Goal: Information Seeking & Learning: Learn about a topic

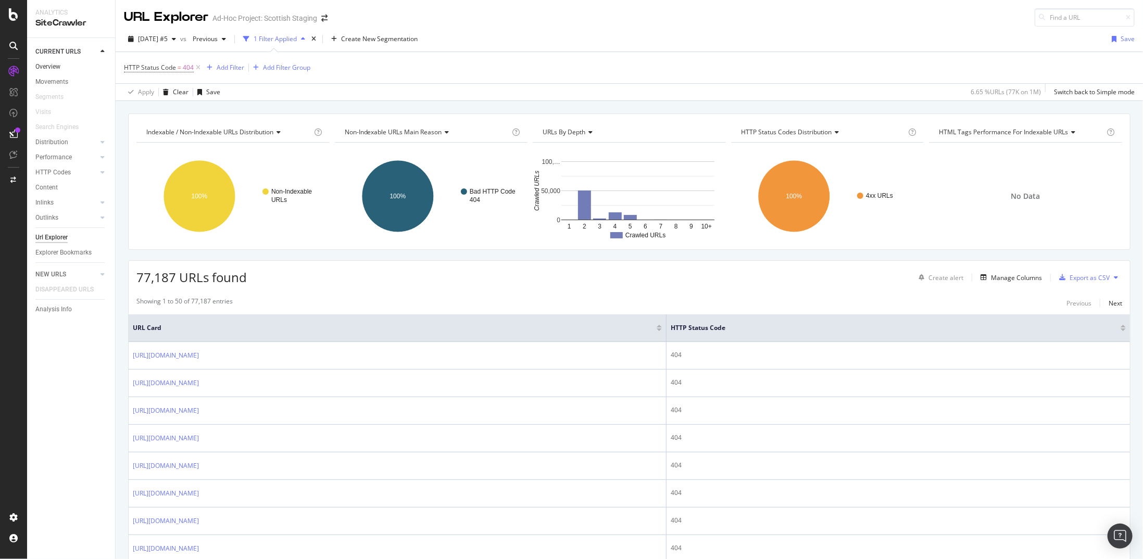
click at [63, 67] on link "Overview" at bounding box center [71, 66] width 72 height 11
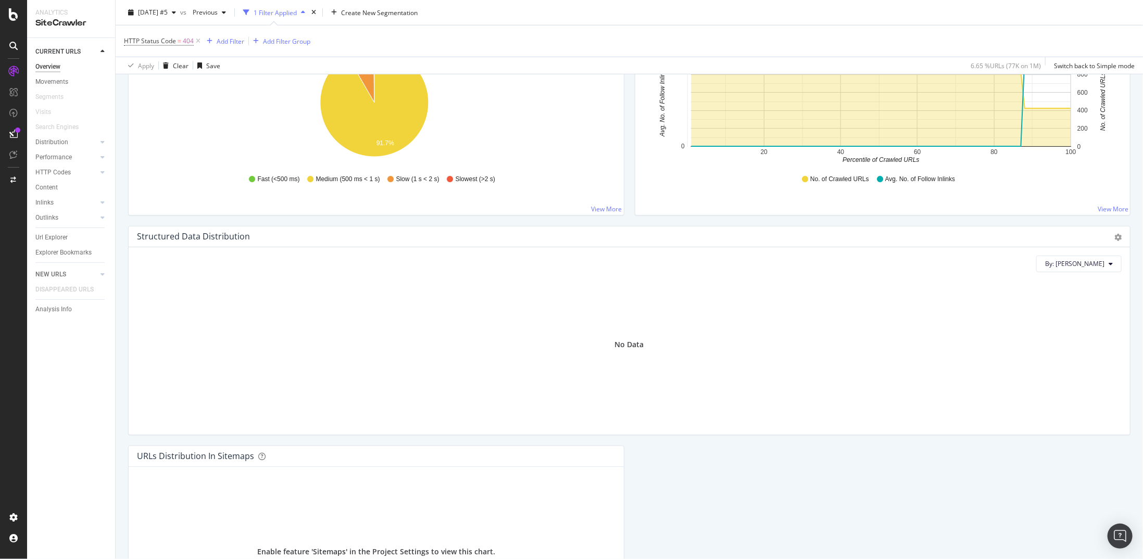
scroll to position [788, 0]
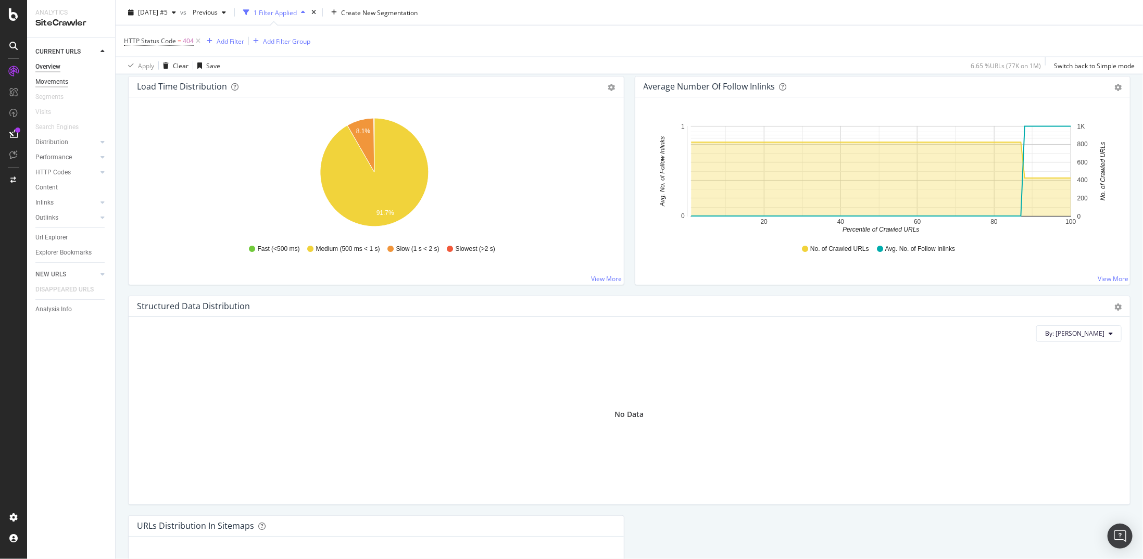
click at [55, 82] on div "Movements" at bounding box center [51, 82] width 33 height 11
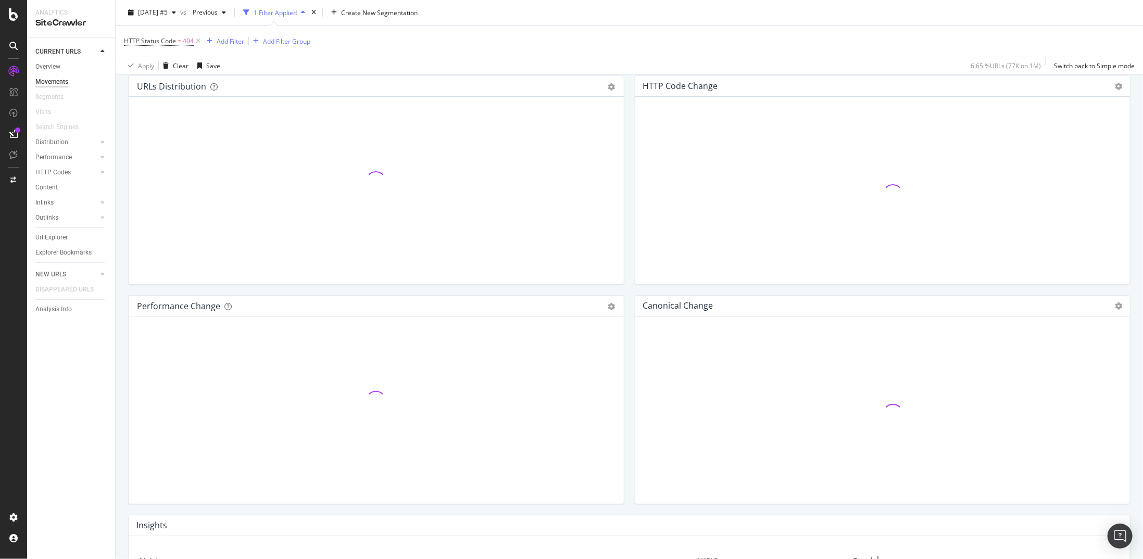
scroll to position [52, 0]
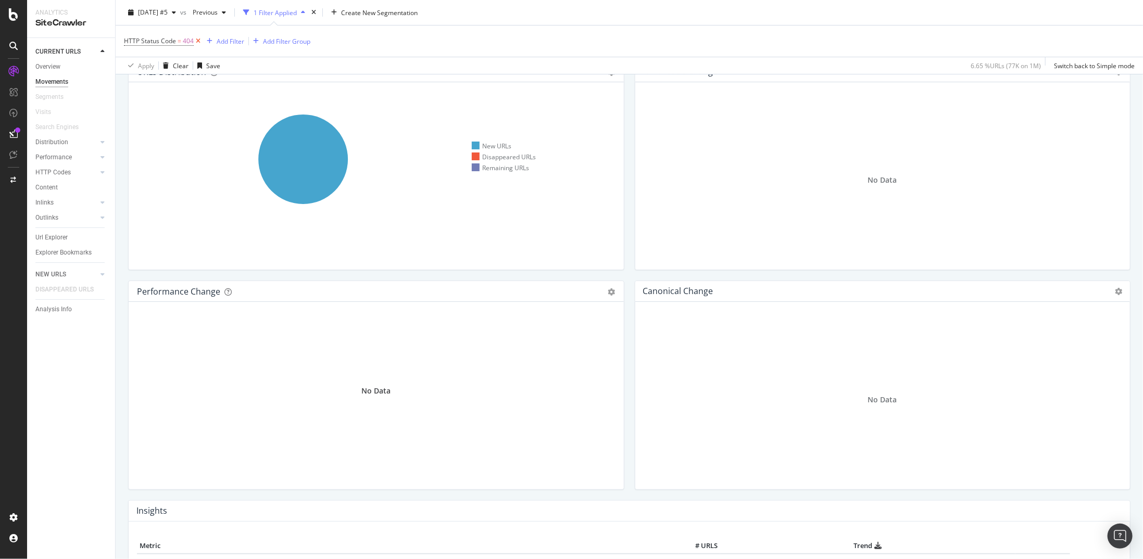
click at [198, 44] on icon at bounding box center [198, 41] width 9 height 10
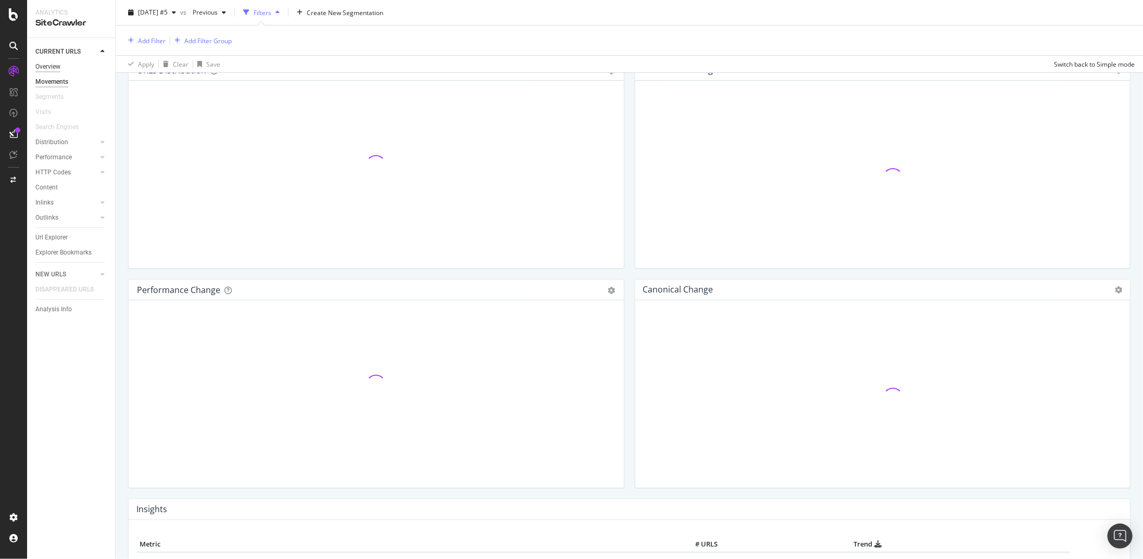
scroll to position [50, 0]
click at [47, 65] on div "Overview" at bounding box center [47, 66] width 25 height 11
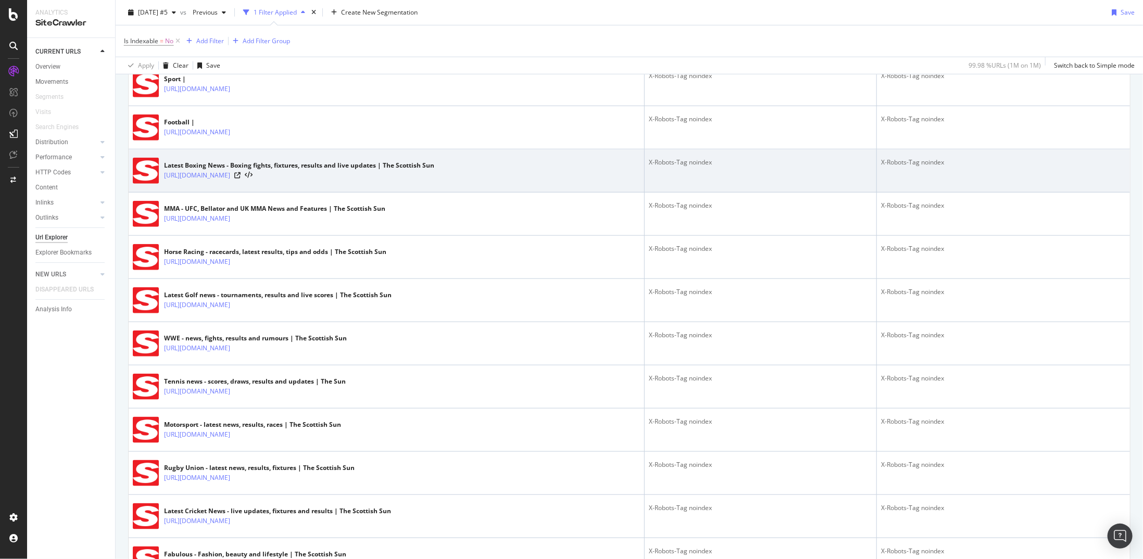
scroll to position [468, 0]
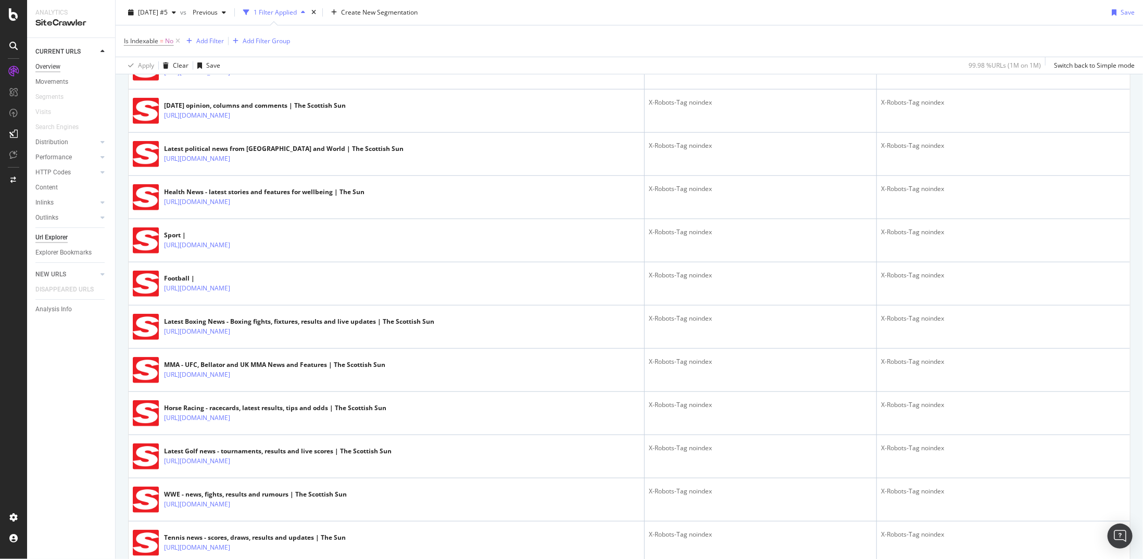
click at [55, 65] on div "Overview" at bounding box center [47, 66] width 25 height 11
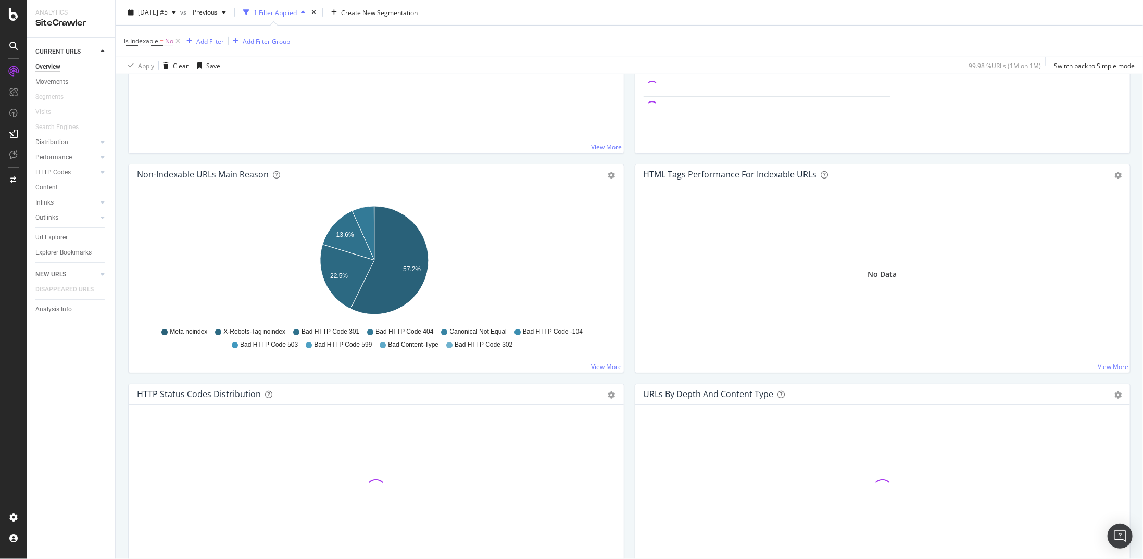
scroll to position [468, 0]
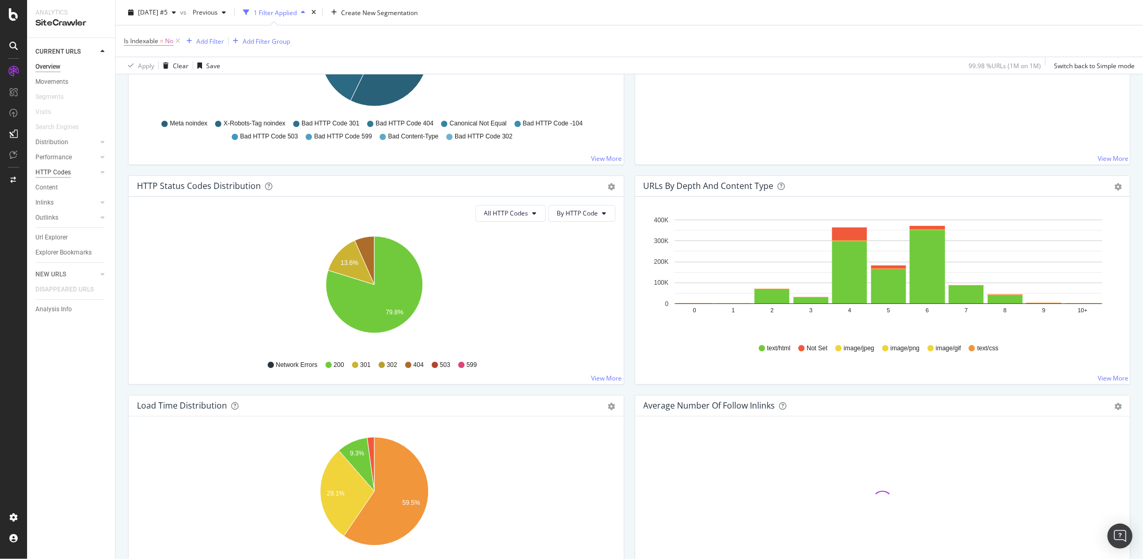
click at [59, 170] on div "HTTP Codes" at bounding box center [52, 172] width 35 height 11
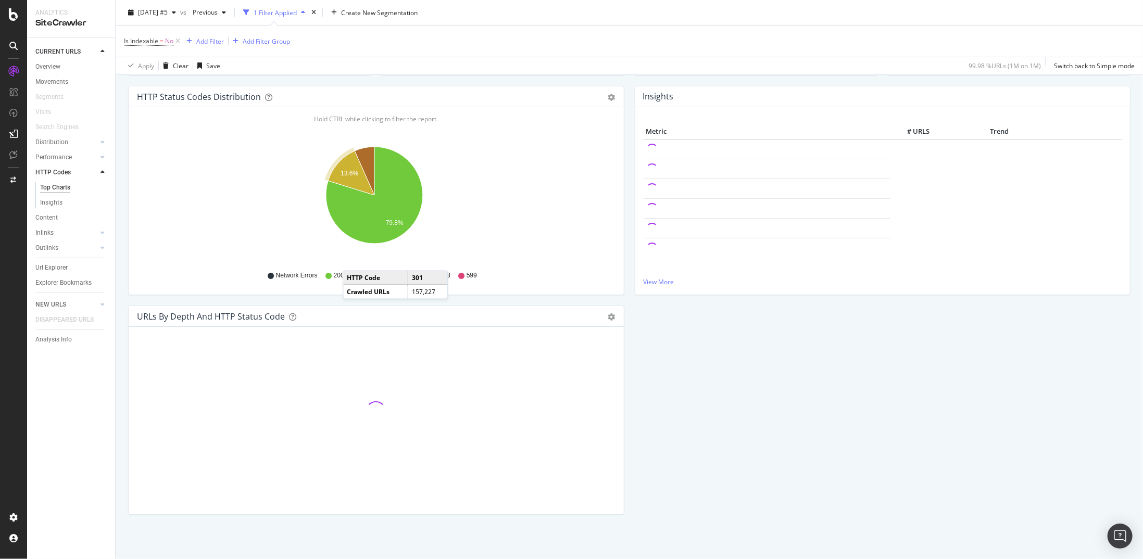
scroll to position [105, 0]
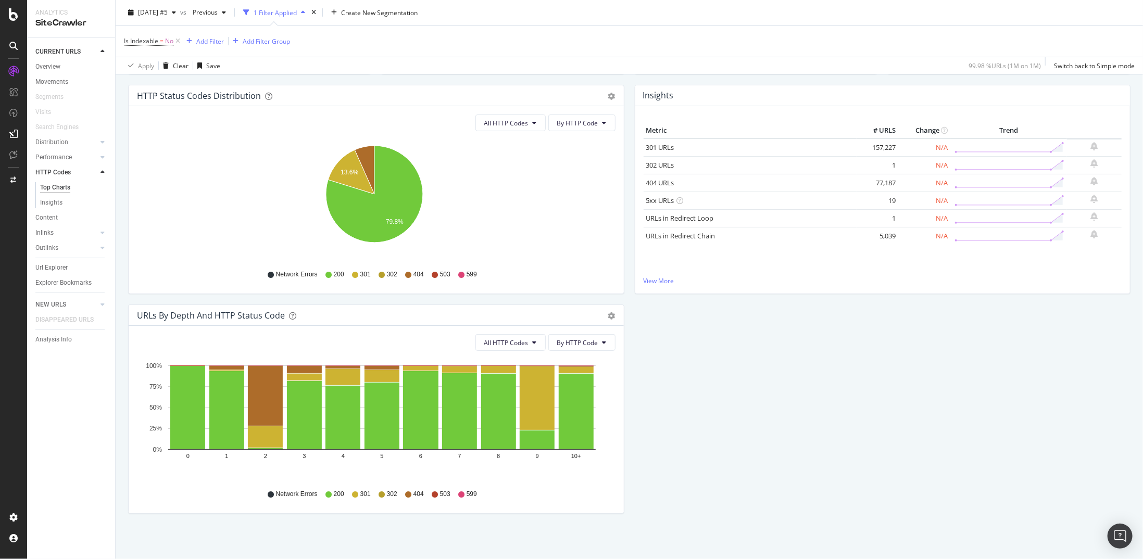
click at [954, 374] on div "HTTP Status Codes Distribution Pie Table Export as CSV Add to Custom Report All…" at bounding box center [629, 304] width 1012 height 439
click at [342, 160] on icon "A chart." at bounding box center [351, 172] width 46 height 44
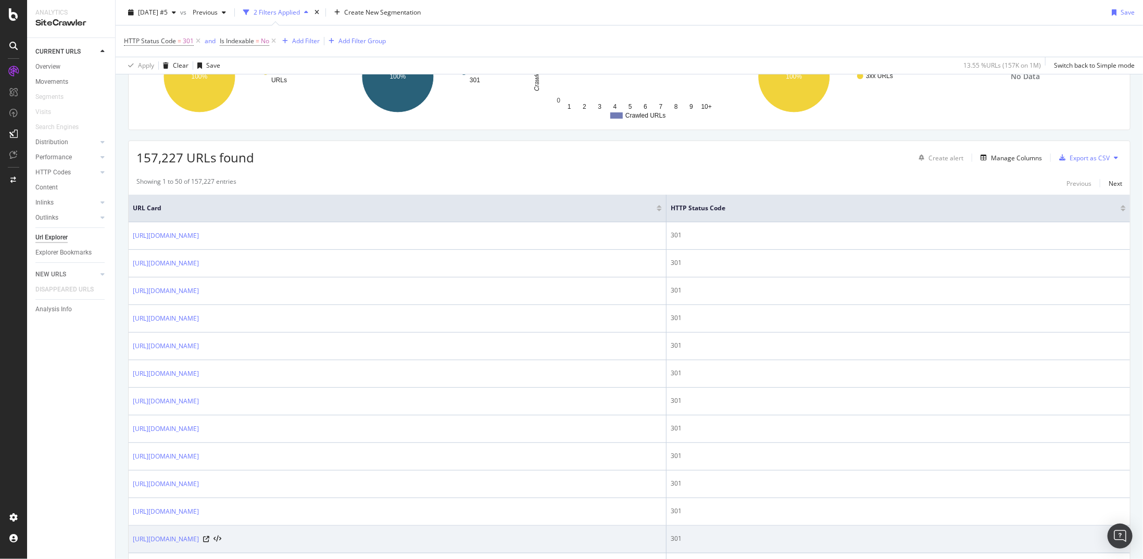
scroll to position [208, 0]
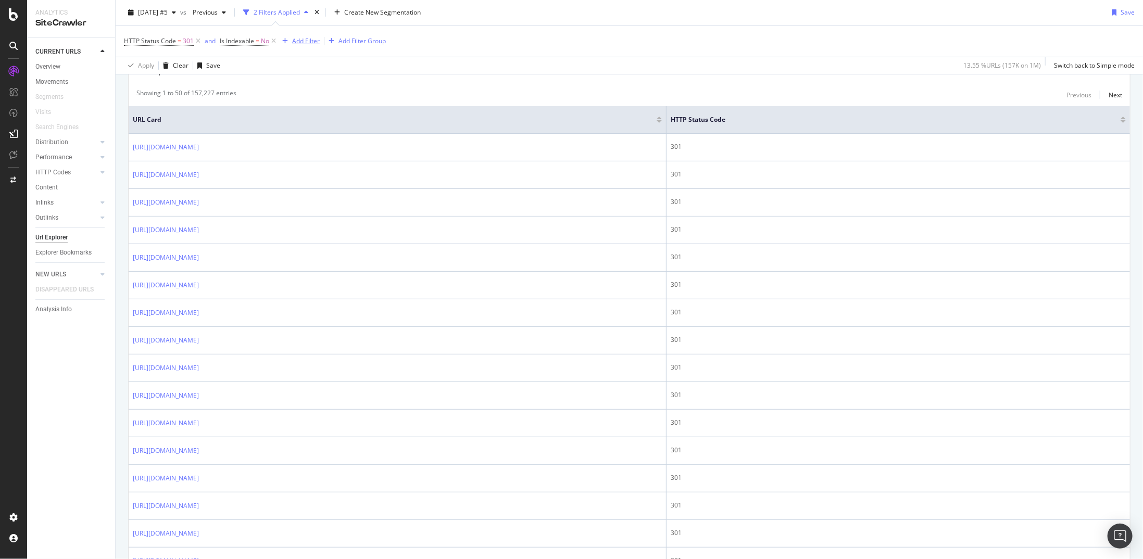
click at [308, 40] on div "Add Filter" at bounding box center [306, 40] width 28 height 9
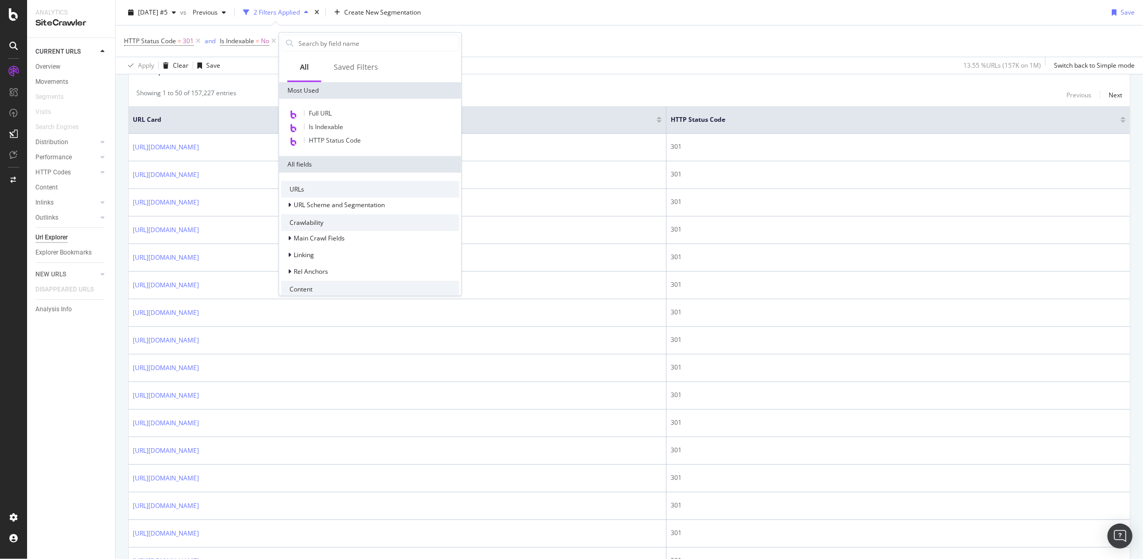
click at [259, 69] on div "Apply Clear Save 13.55 % URLs ( 157K on 1M ) Switch back to Simple mode" at bounding box center [629, 65] width 1027 height 17
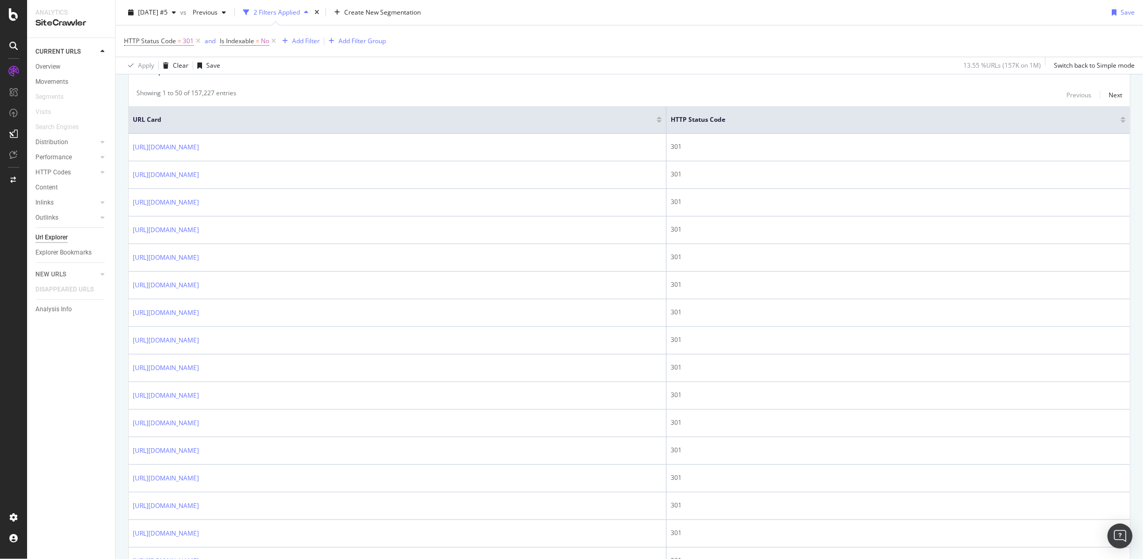
click at [295, 15] on div "2 Filters Applied" at bounding box center [276, 12] width 46 height 9
